Goal: Task Accomplishment & Management: Use online tool/utility

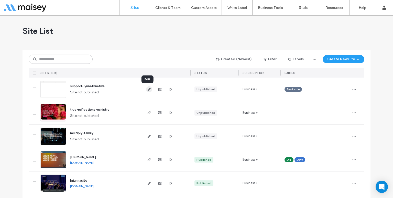
click at [149, 89] on span "button" at bounding box center [149, 89] width 6 height 6
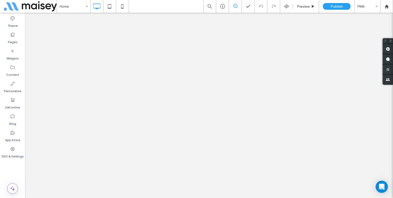
click at [20, 100] on div "Sell online" at bounding box center [12, 104] width 25 height 16
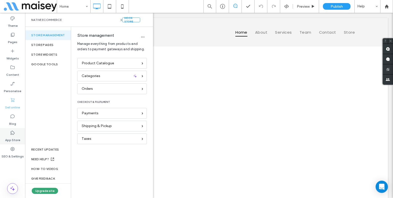
click at [17, 133] on div "App Store" at bounding box center [12, 136] width 25 height 16
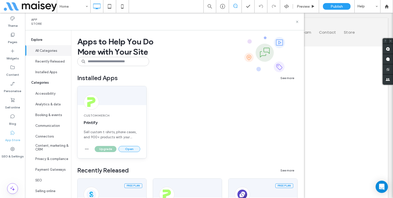
click at [125, 147] on button "Open" at bounding box center [129, 149] width 22 height 6
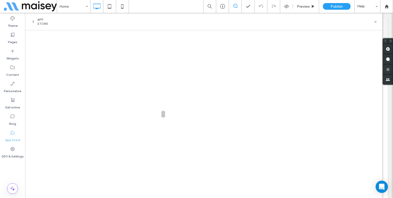
click at [8, 135] on label "App Store" at bounding box center [12, 138] width 15 height 7
click at [34, 22] on icon at bounding box center [33, 22] width 4 height 4
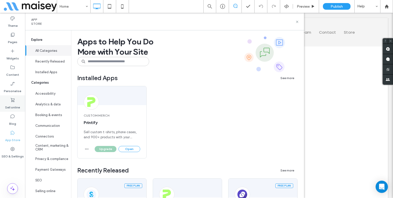
click at [11, 102] on icon at bounding box center [12, 100] width 5 height 5
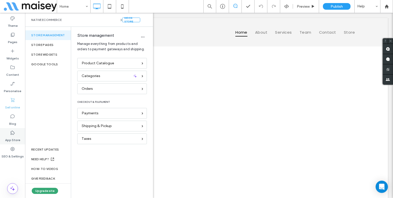
click at [7, 140] on label "App Store" at bounding box center [12, 138] width 15 height 7
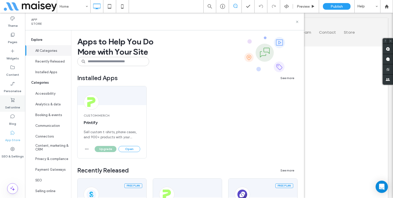
click at [14, 109] on label "Sell online" at bounding box center [12, 106] width 15 height 7
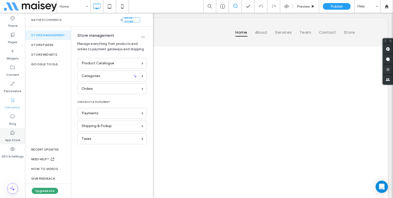
click at [16, 138] on label "App Store" at bounding box center [12, 138] width 15 height 7
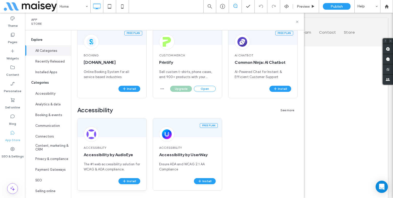
scroll to position [153, 0]
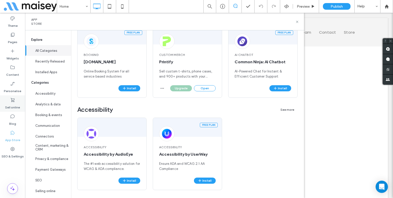
click at [17, 105] on label "Sell online" at bounding box center [12, 106] width 15 height 7
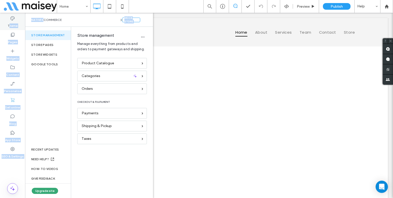
drag, startPoint x: 46, startPoint y: 20, endPoint x: 8, endPoint y: 21, distance: 37.6
click at [9, 21] on div "Theme Pages Widgets Content Personalise Sell online Blog App Store SEO & Settin…" at bounding box center [12, 106] width 25 height 186
click at [56, 20] on span "Native eCommerce" at bounding box center [46, 20] width 30 height 4
click at [61, 85] on div "Store management STORE PAGES STORE WIDGETS Google Tools RECENT UPDATES NEED HEL…" at bounding box center [48, 112] width 46 height 171
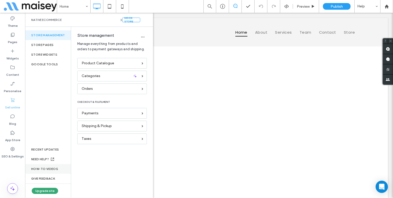
click at [41, 166] on div "How-to videos" at bounding box center [48, 169] width 46 height 10
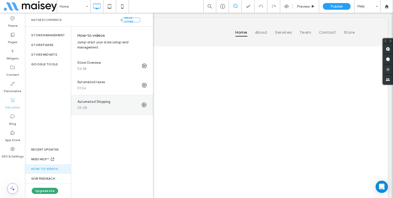
click at [142, 106] on icon at bounding box center [143, 104] width 5 height 5
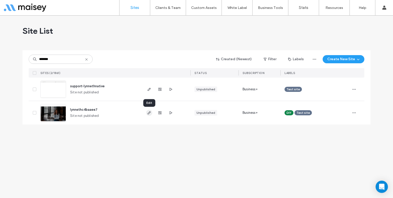
type input "*******"
click at [149, 115] on span "button" at bounding box center [149, 113] width 6 height 6
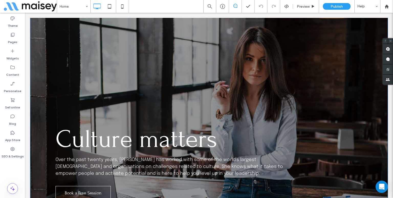
scroll to position [26, 0]
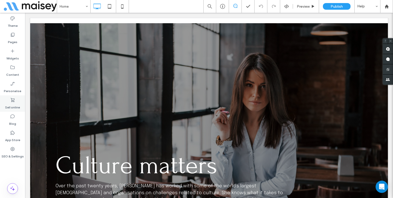
click at [9, 105] on label "Sell online" at bounding box center [12, 106] width 15 height 7
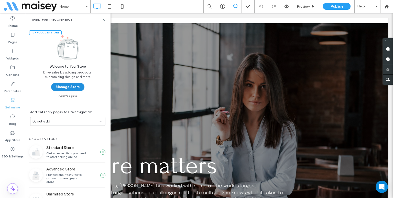
click at [63, 87] on button "Manage Store" at bounding box center [67, 87] width 33 height 8
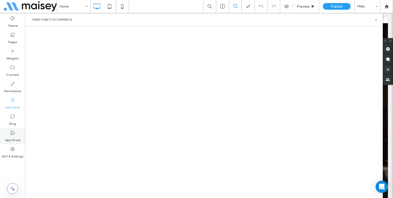
click at [14, 137] on label "App Store" at bounding box center [12, 138] width 15 height 7
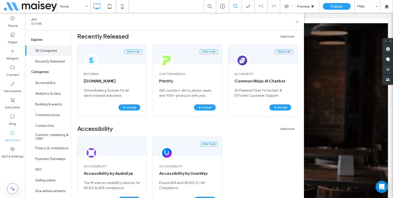
scroll to position [0, 0]
